Goal: Task Accomplishment & Management: Manage account settings

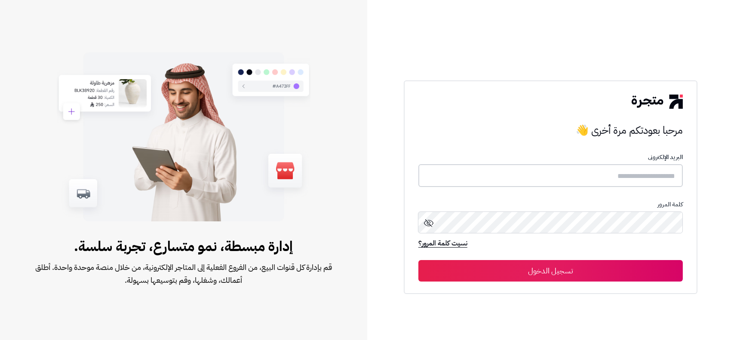
click at [595, 183] on input "text" at bounding box center [551, 175] width 265 height 23
type input "*****"
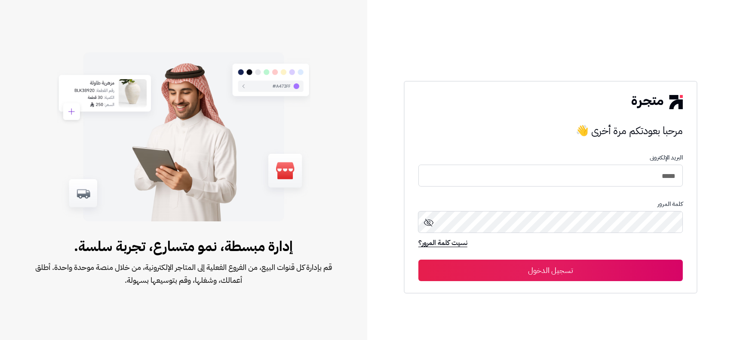
click at [550, 265] on button "تسجيل الدخول" at bounding box center [551, 271] width 265 height 22
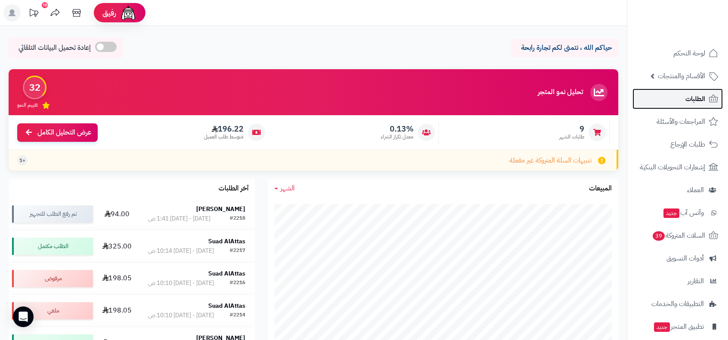
click at [699, 94] on span "الطلبات" at bounding box center [695, 99] width 20 height 12
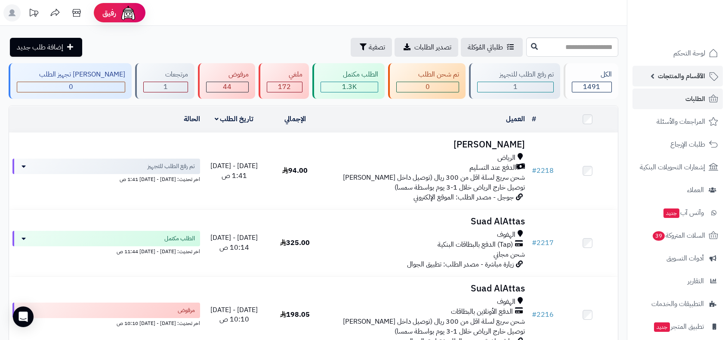
click at [690, 80] on span "الأقسام والمنتجات" at bounding box center [681, 76] width 47 height 12
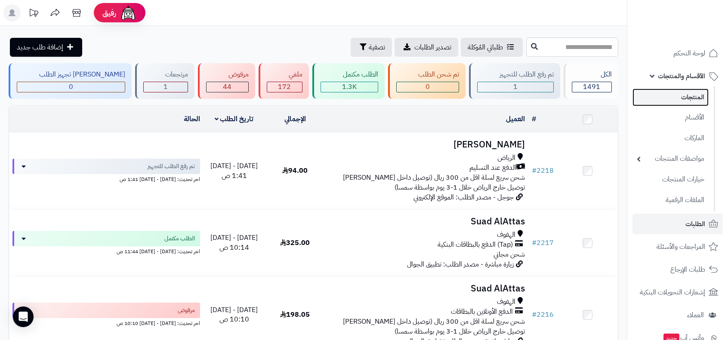
click at [695, 101] on link "المنتجات" at bounding box center [670, 98] width 76 height 18
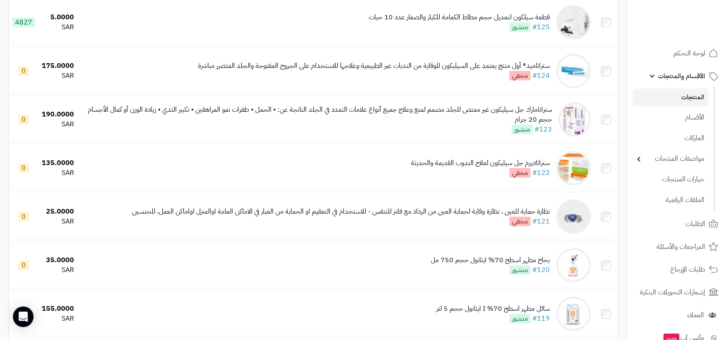
scroll to position [2303, 0]
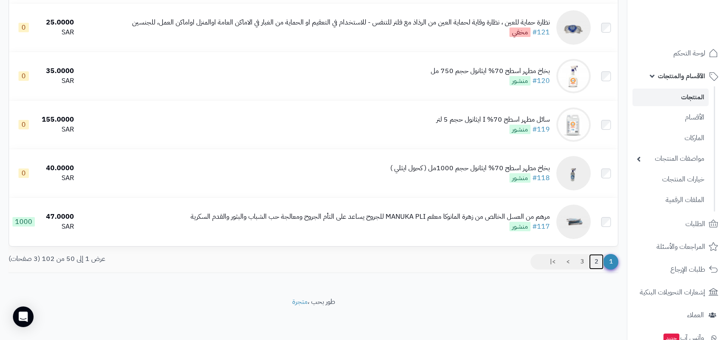
click at [594, 259] on link "2" at bounding box center [596, 261] width 15 height 15
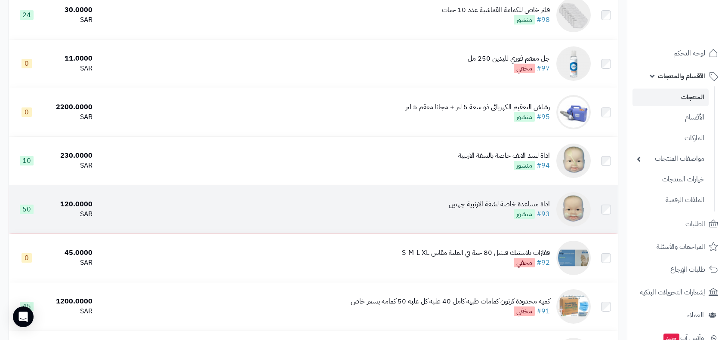
scroll to position [903, 0]
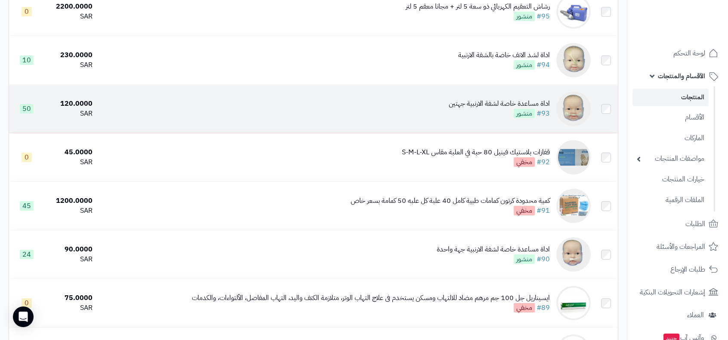
click at [483, 108] on div "اداة مساعدة خاصة لشفة الارنبية جهتين" at bounding box center [499, 104] width 101 height 10
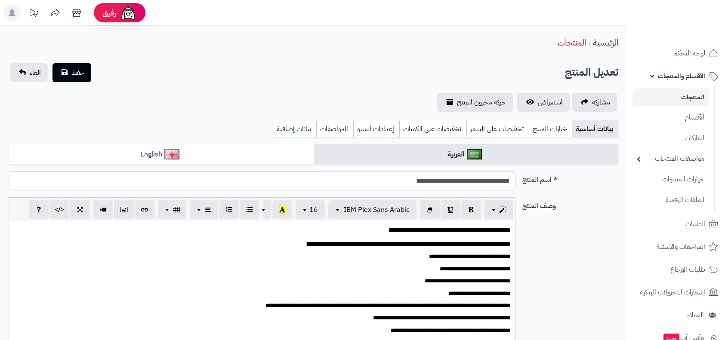
scroll to position [17, 0]
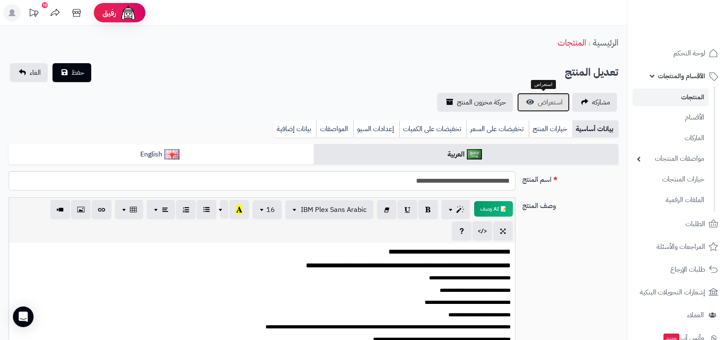
click at [532, 106] on link "استعراض" at bounding box center [543, 102] width 52 height 19
